Goal: Check status: Check status

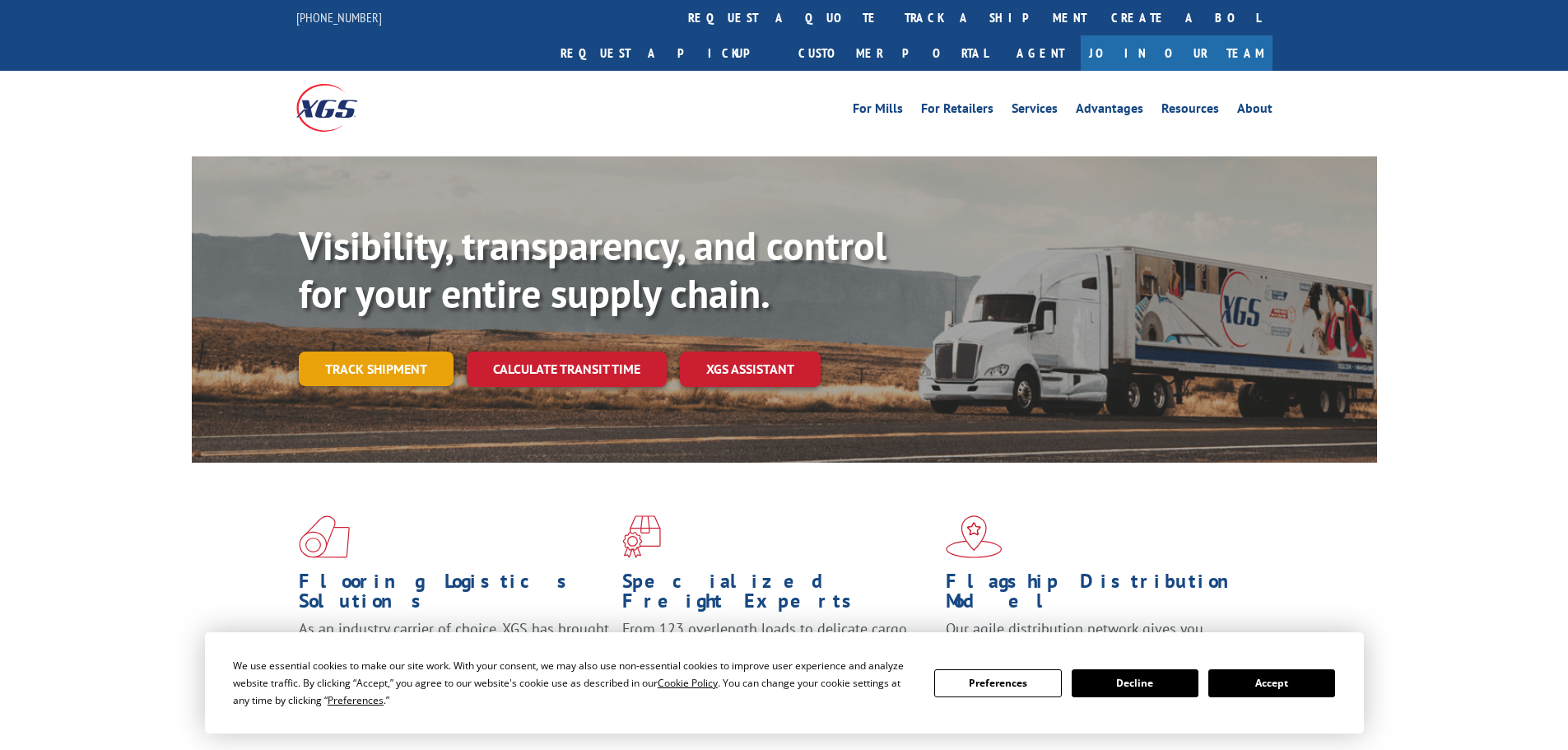
click at [413, 352] on link "Track shipment" at bounding box center [376, 369] width 155 height 35
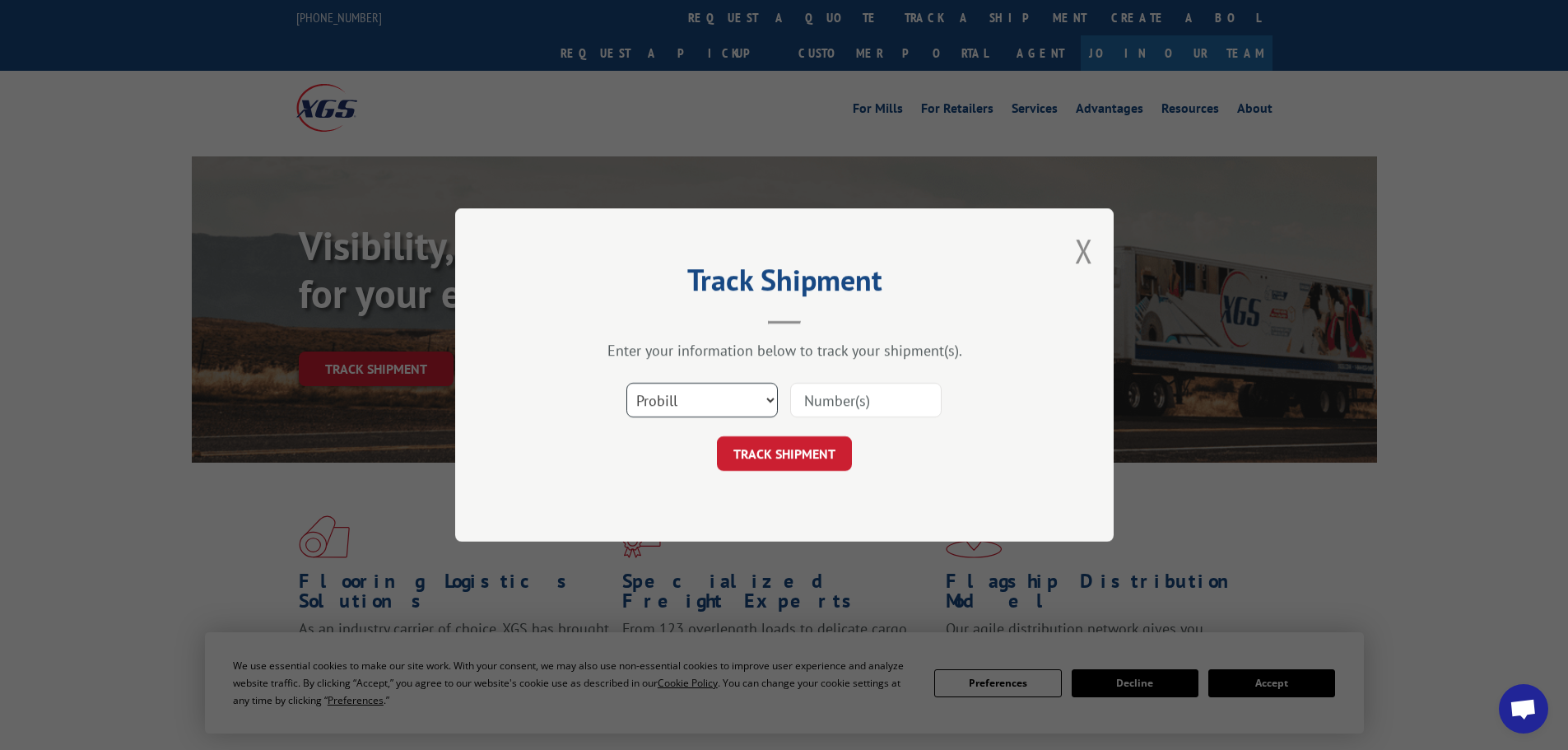
click at [738, 405] on select "Select category... Probill BOL PO" at bounding box center [702, 400] width 152 height 35
select select "bol"
click at [626, 383] on select "Select category... Probill BOL PO" at bounding box center [702, 400] width 152 height 35
click at [846, 399] on input at bounding box center [866, 400] width 152 height 35
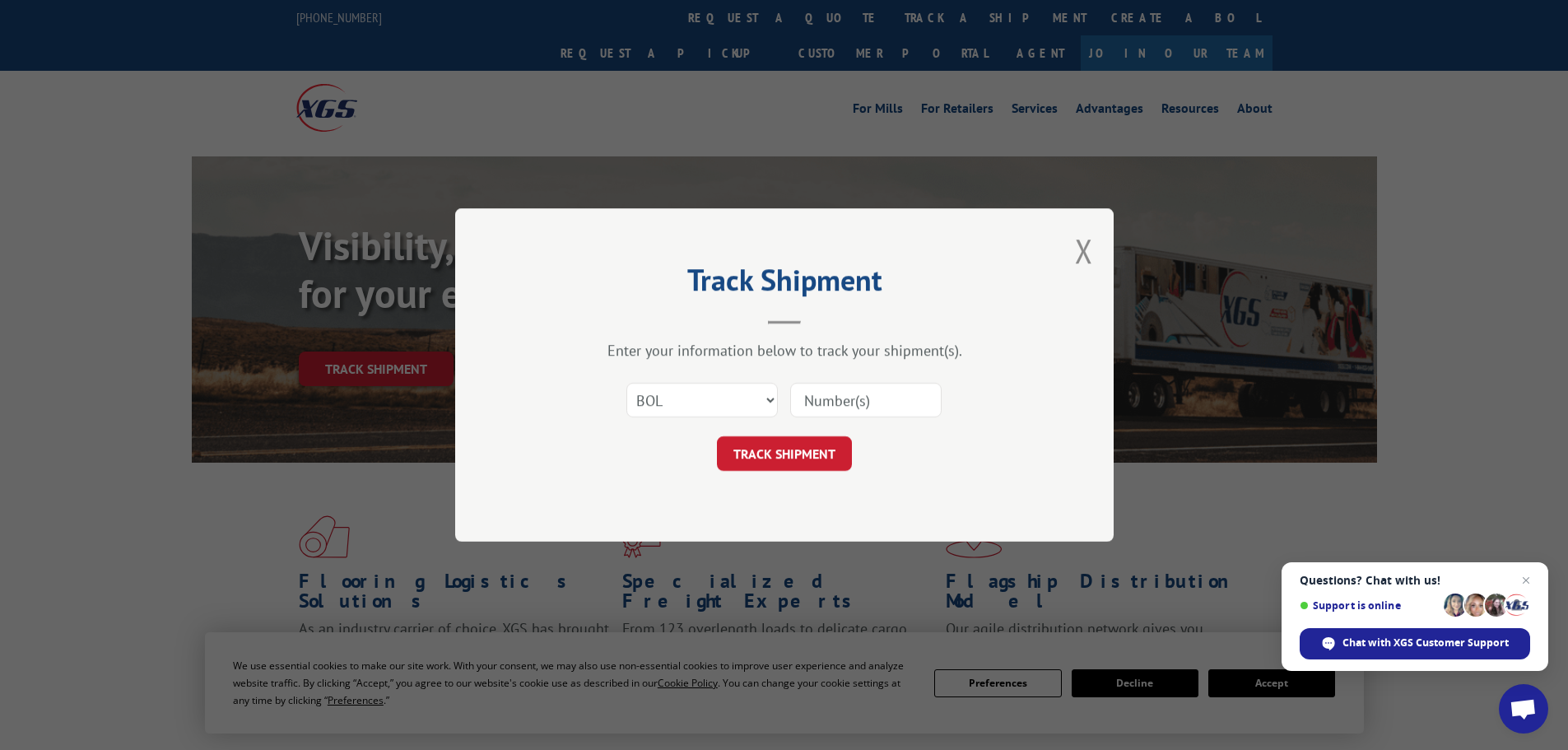
paste input "5199297"
type input "5199297"
click at [780, 461] on button "TRACK SHIPMENT" at bounding box center [784, 454] width 135 height 35
